Goal: Find specific page/section: Find specific page/section

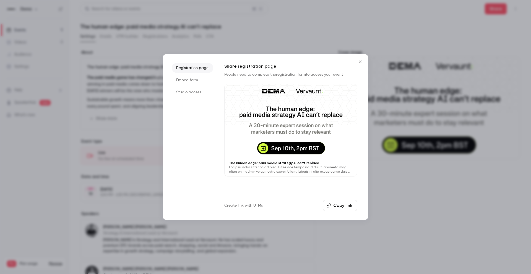
click at [338, 205] on button "Copy link" at bounding box center [340, 205] width 34 height 11
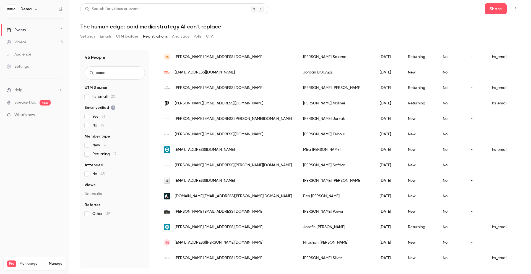
scroll to position [198, 0]
